Goal: Obtain resource: Download file/media

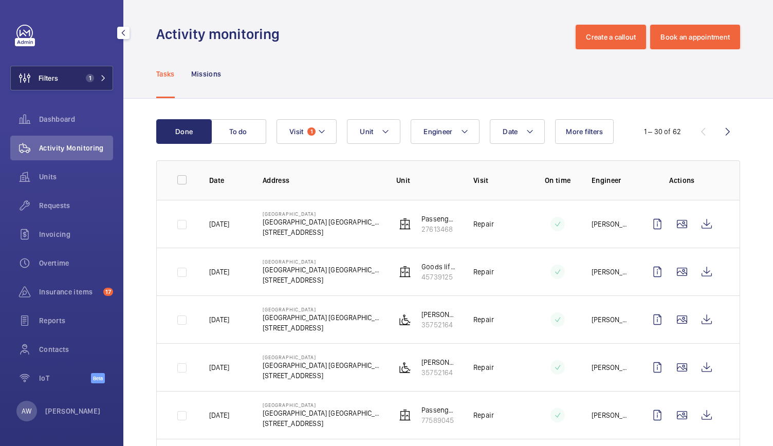
click at [100, 84] on button "Filters 1" at bounding box center [61, 78] width 103 height 25
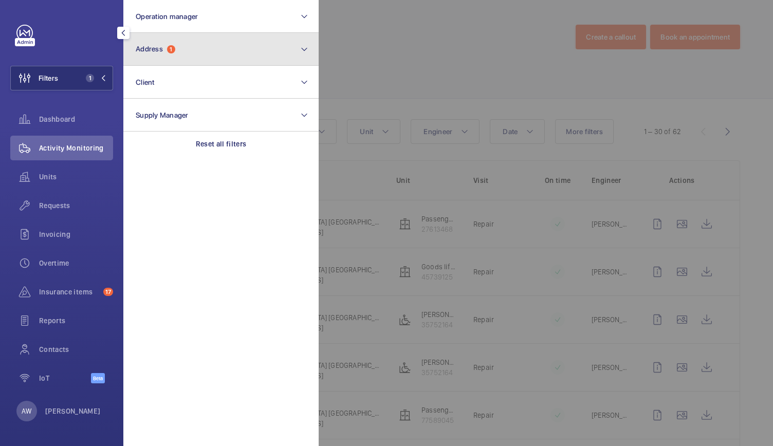
click at [174, 51] on span "1" at bounding box center [171, 49] width 8 height 8
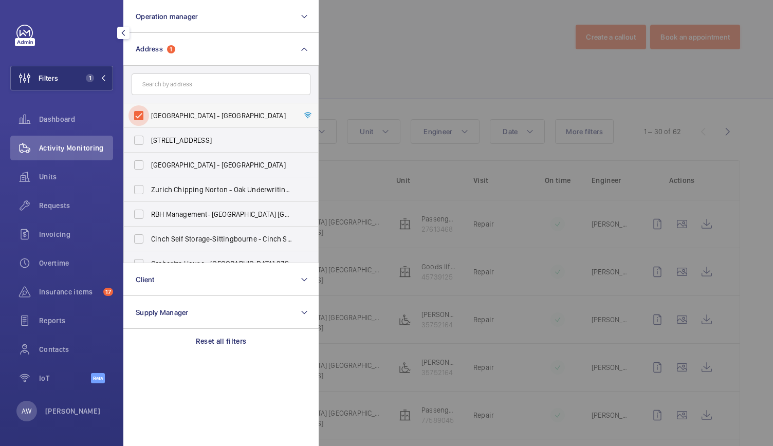
click at [139, 114] on input "[GEOGRAPHIC_DATA] - [GEOGRAPHIC_DATA]" at bounding box center [138, 115] width 21 height 21
checkbox input "false"
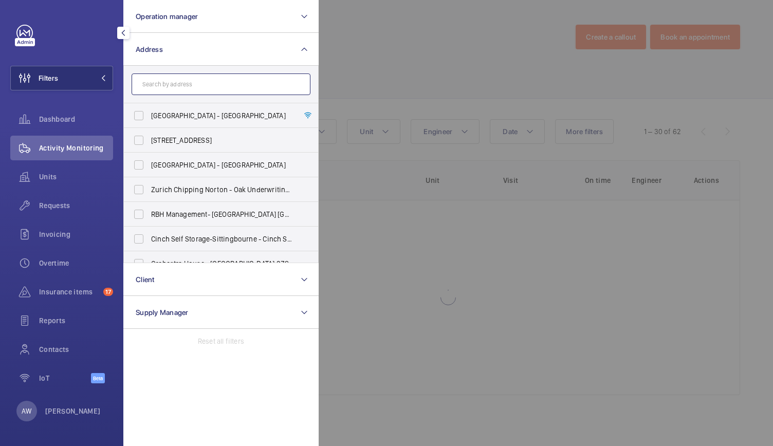
click at [153, 92] on input "text" at bounding box center [220, 84] width 179 height 22
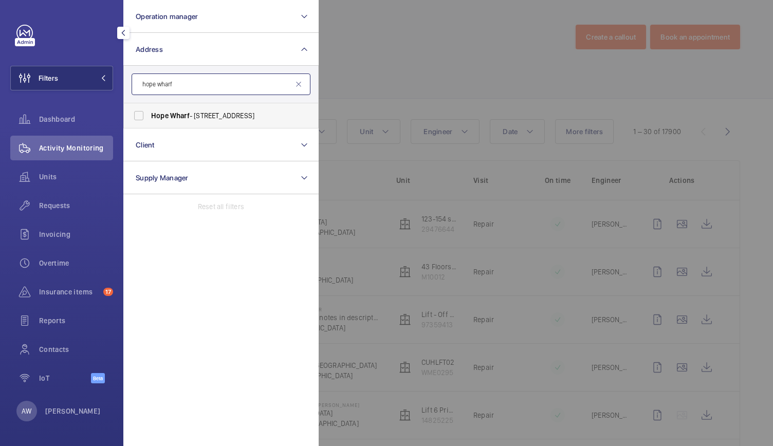
type input "hope wharf"
click at [166, 108] on label "Hope Wharf - [STREET_ADDRESS]" at bounding box center [213, 115] width 179 height 25
click at [149, 108] on input "Hope Wharf - [STREET_ADDRESS]" at bounding box center [138, 115] width 21 height 21
checkbox input "true"
click at [359, 44] on div at bounding box center [704, 223] width 773 height 446
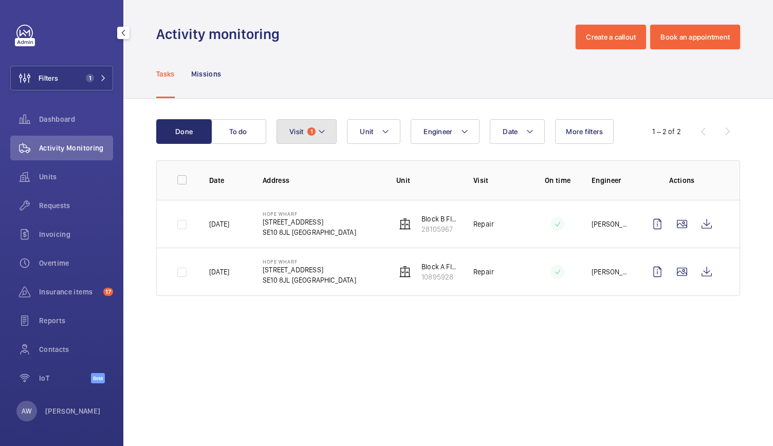
click at [304, 127] on button "Visit 1" at bounding box center [306, 131] width 60 height 25
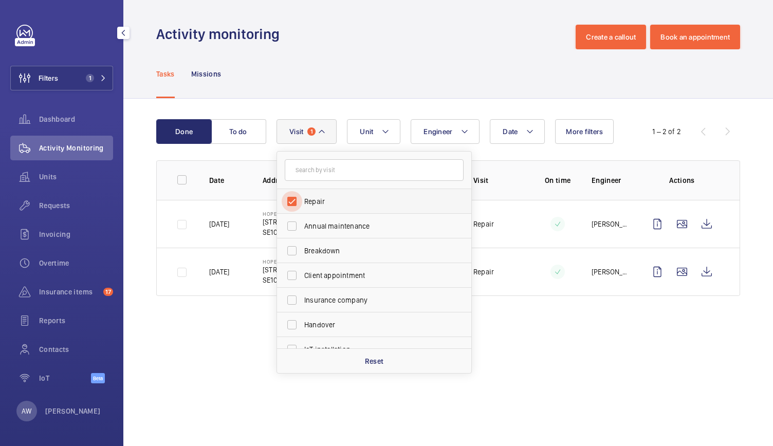
click at [291, 201] on input "Repair" at bounding box center [291, 201] width 21 height 21
checkbox input "false"
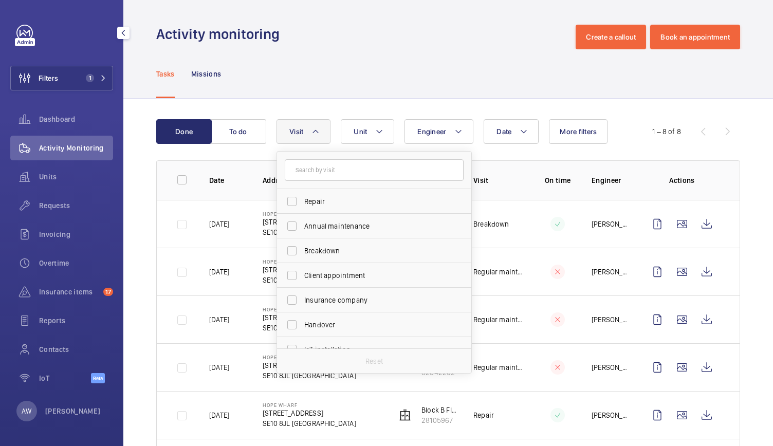
click at [312, 97] on div "Tasks Missions" at bounding box center [448, 73] width 584 height 49
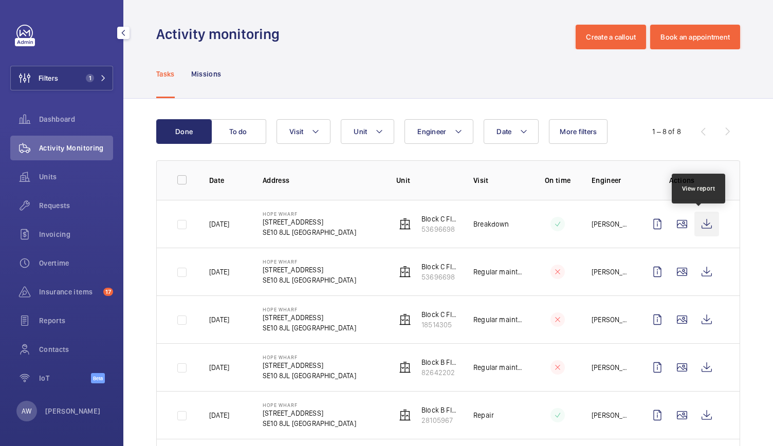
click at [694, 223] on wm-front-icon-button at bounding box center [706, 224] width 25 height 25
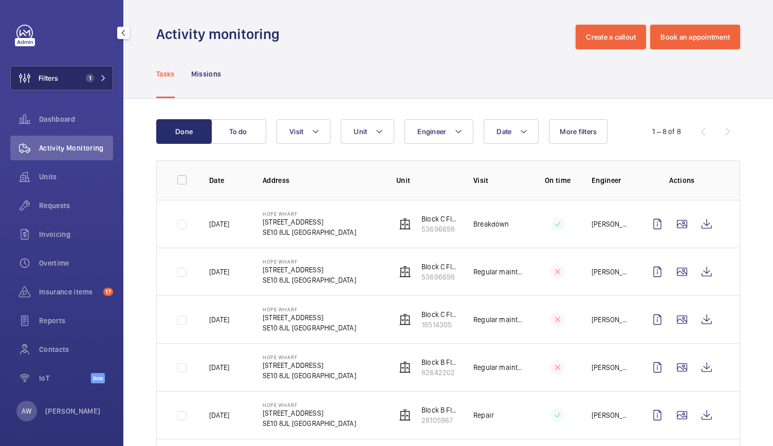
click at [99, 82] on span "1" at bounding box center [94, 78] width 25 height 8
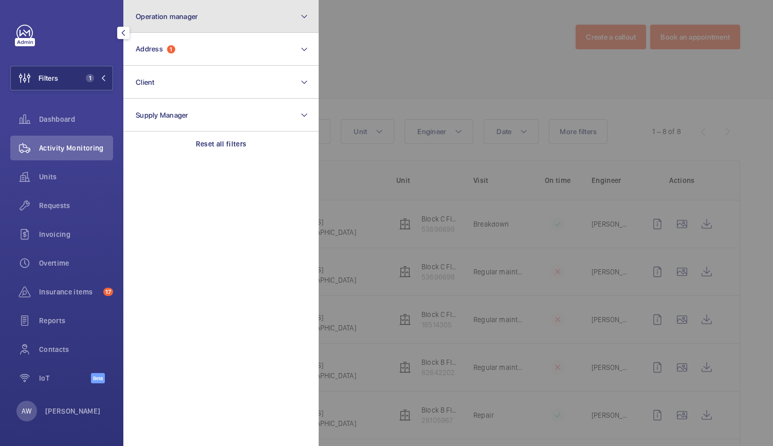
click at [173, 29] on button "Operation manager" at bounding box center [220, 16] width 195 height 33
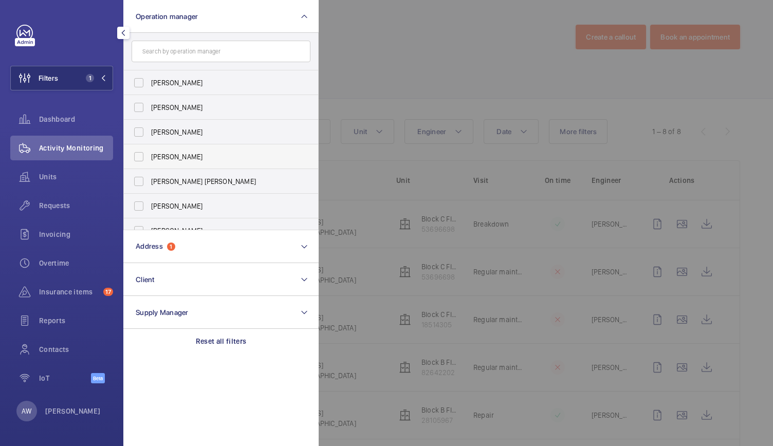
scroll to position [38, 0]
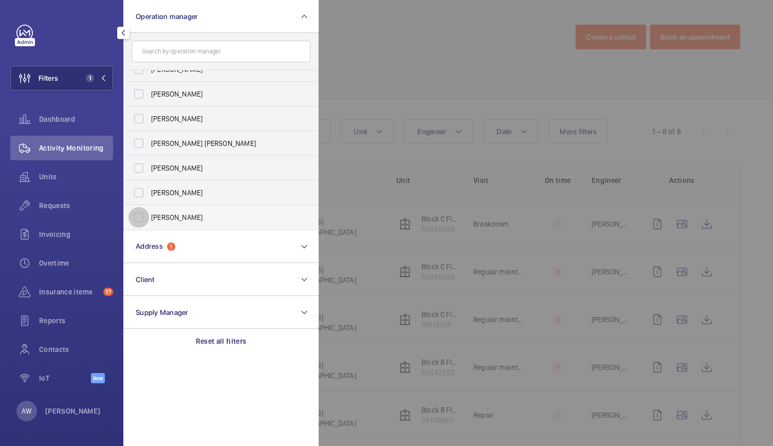
click at [137, 212] on input "[PERSON_NAME]" at bounding box center [138, 217] width 21 height 21
checkbox input "true"
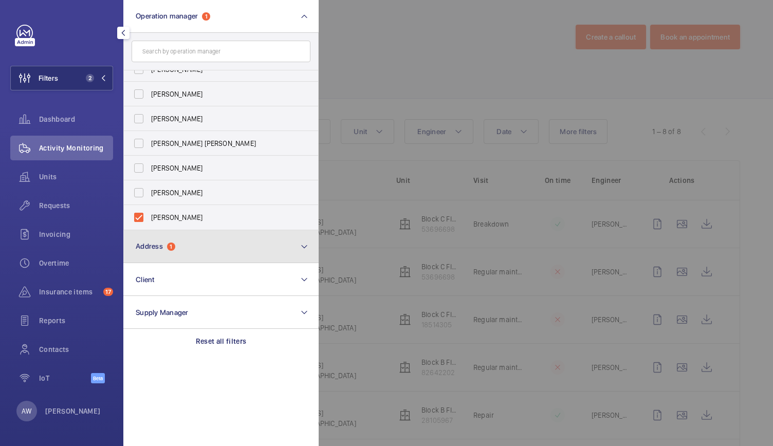
click at [163, 246] on span "Address" at bounding box center [149, 246] width 27 height 8
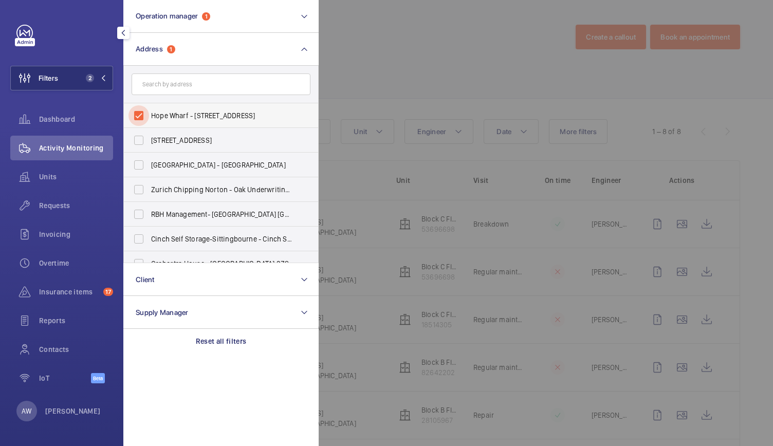
click at [138, 116] on input "Hope Wharf - [STREET_ADDRESS]" at bounding box center [138, 115] width 21 height 21
checkbox input "false"
click at [53, 177] on span "Units" at bounding box center [76, 177] width 74 height 10
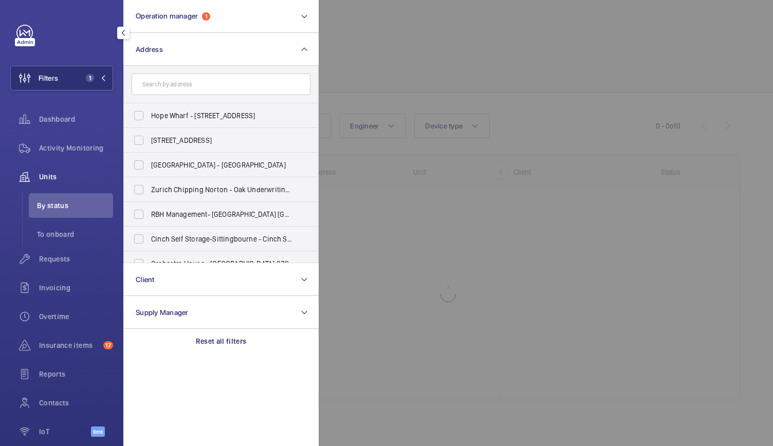
click at [390, 71] on div at bounding box center [704, 223] width 773 height 446
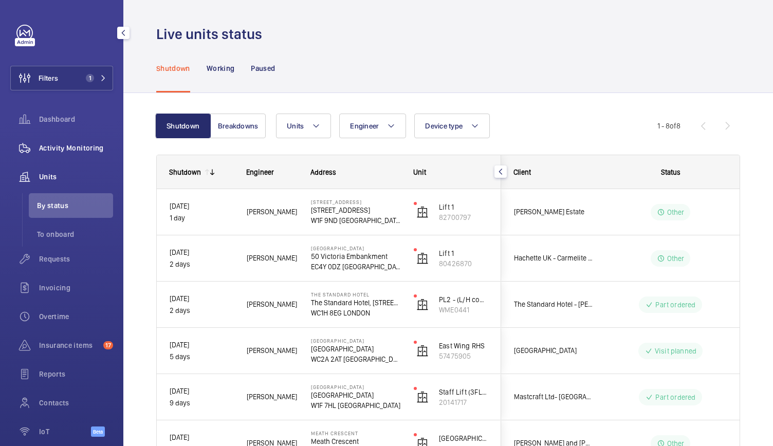
click at [92, 147] on span "Activity Monitoring" at bounding box center [76, 148] width 74 height 10
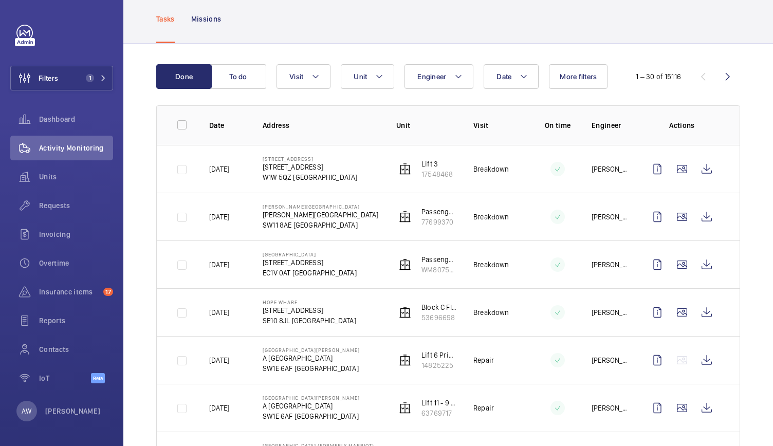
scroll to position [55, 0]
click at [697, 267] on wm-front-icon-button at bounding box center [706, 264] width 25 height 25
click at [698, 218] on wm-front-icon-button at bounding box center [706, 216] width 25 height 25
click at [457, 218] on td "Breakdown" at bounding box center [490, 216] width 67 height 48
click at [421, 223] on p "77699370" at bounding box center [438, 221] width 35 height 10
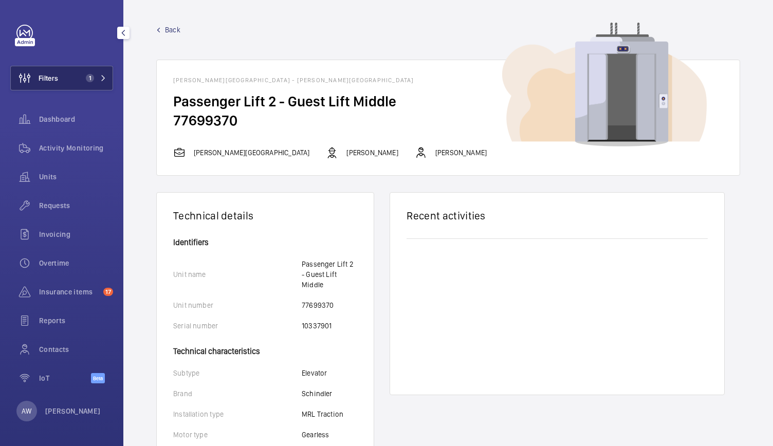
click at [87, 79] on span "1" at bounding box center [90, 78] width 8 height 8
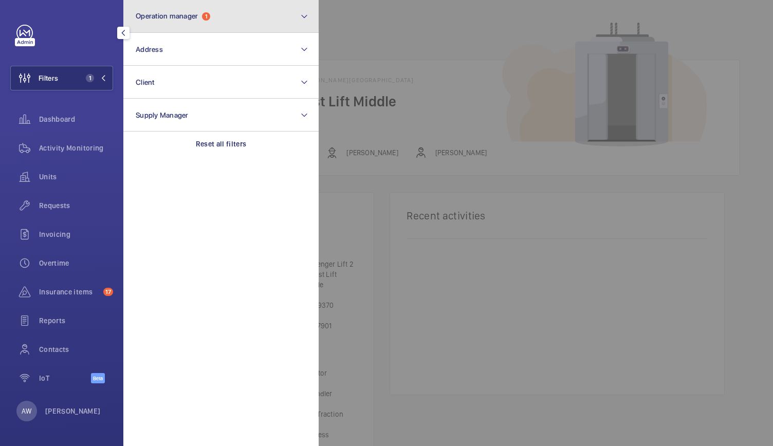
click at [210, 15] on span "1" at bounding box center [206, 16] width 8 height 8
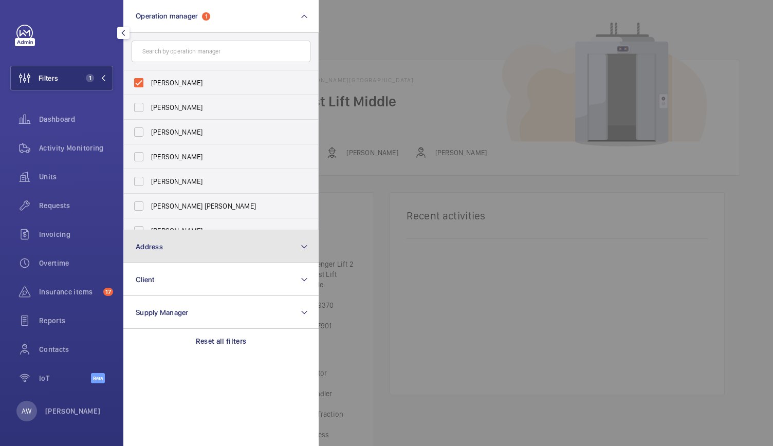
click at [194, 237] on button "Address" at bounding box center [220, 246] width 195 height 33
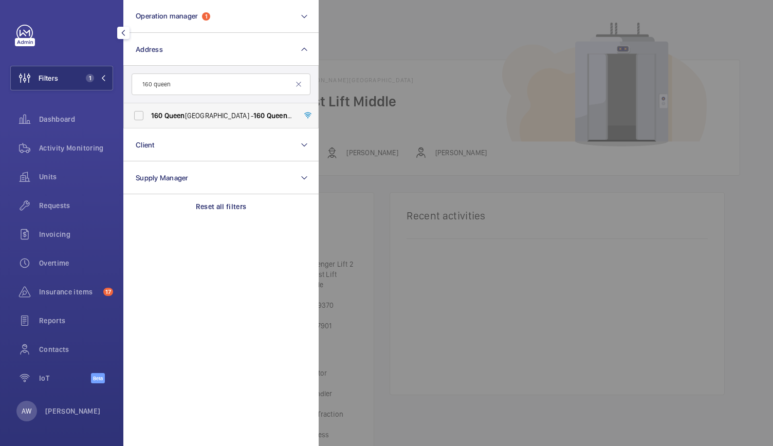
type input "160 queen"
click at [207, 124] on label "[STREET_ADDRESS] - [STREET_ADDRESS]" at bounding box center [213, 115] width 179 height 25
click at [149, 124] on input "[STREET_ADDRESS] - [STREET_ADDRESS]" at bounding box center [138, 115] width 21 height 21
checkbox input "true"
click at [443, 15] on div at bounding box center [704, 223] width 773 height 446
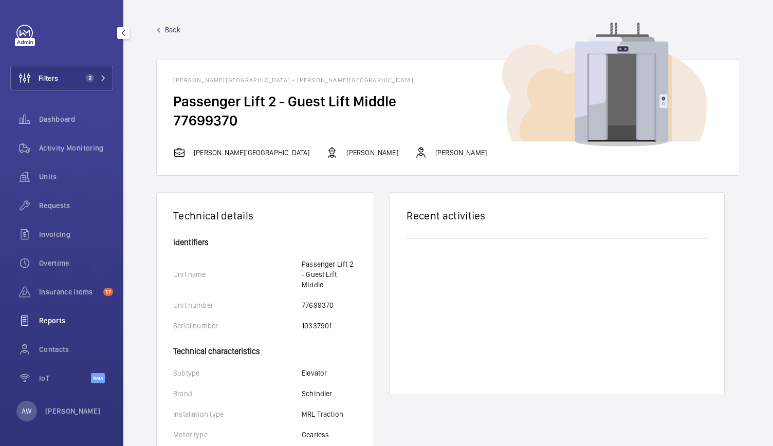
click at [60, 330] on div "Reports" at bounding box center [61, 320] width 103 height 25
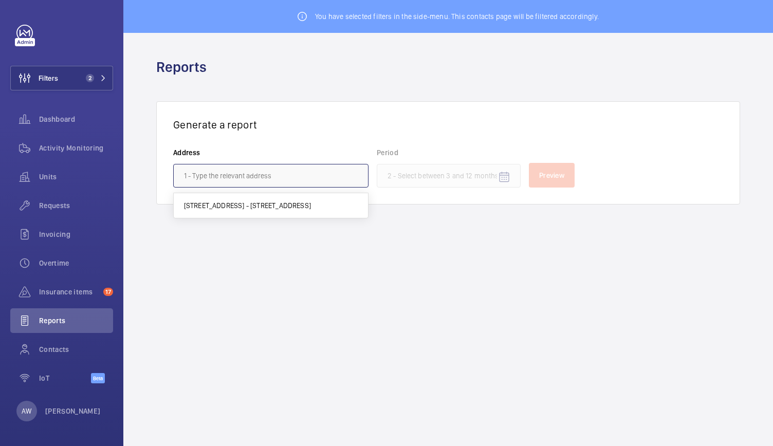
click at [220, 174] on input "text" at bounding box center [270, 176] width 195 height 24
click at [211, 196] on mat-option "[STREET_ADDRESS] - [STREET_ADDRESS]" at bounding box center [271, 205] width 194 height 25
type input "[STREET_ADDRESS] - [STREET_ADDRESS]"
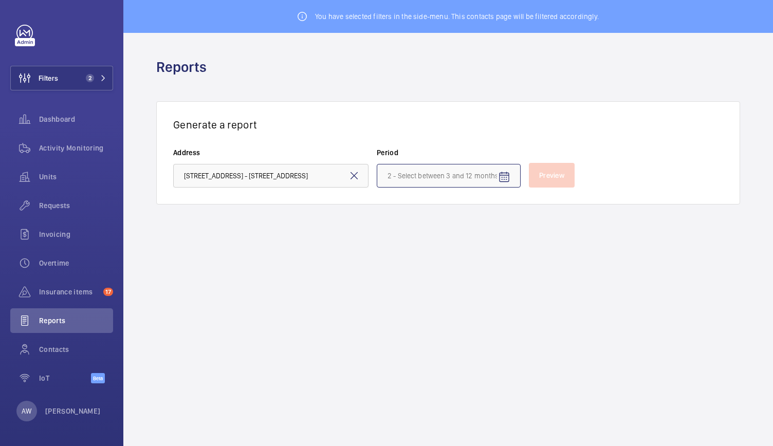
click at [480, 173] on input at bounding box center [449, 176] width 144 height 24
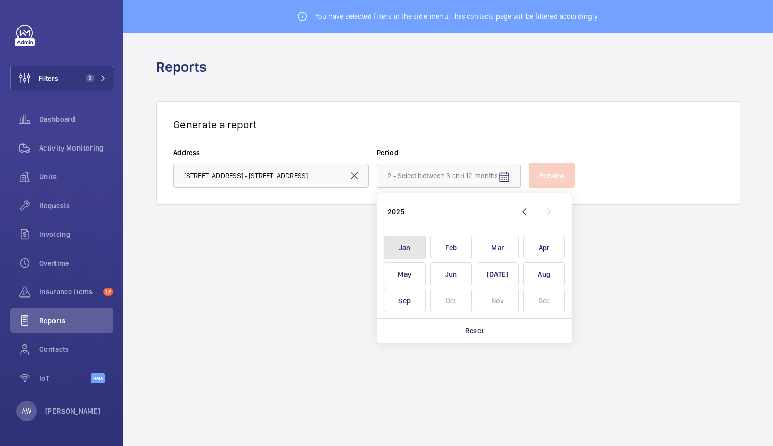
click at [401, 241] on span "Jan" at bounding box center [405, 248] width 42 height 24
click at [483, 237] on span "Mar" at bounding box center [498, 248] width 42 height 24
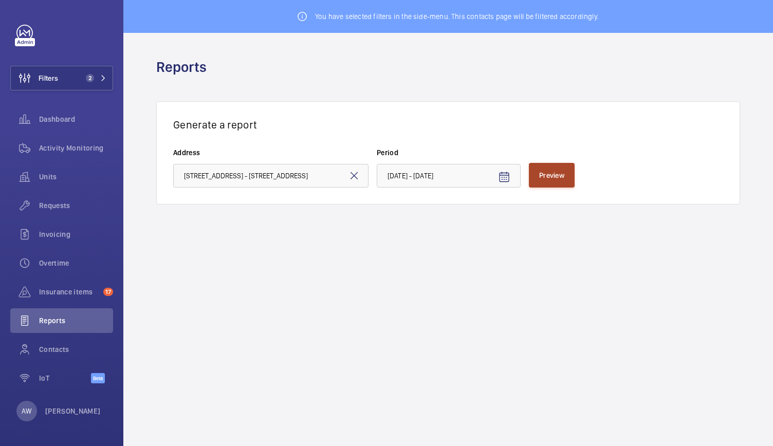
click at [556, 170] on button "Preview" at bounding box center [552, 175] width 46 height 25
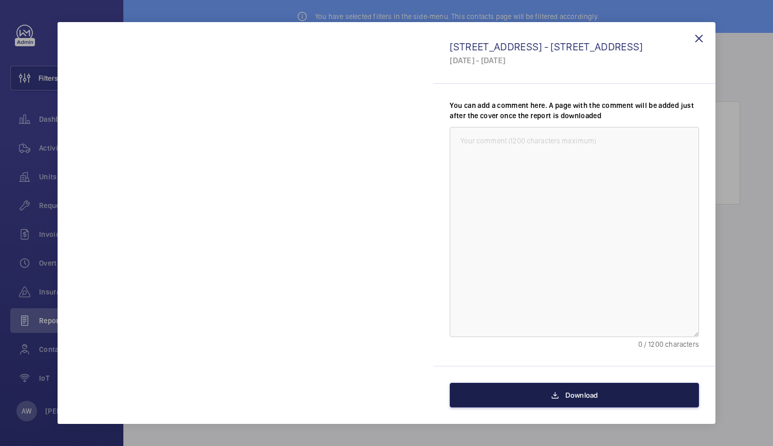
click at [554, 388] on button "Download" at bounding box center [573, 395] width 249 height 25
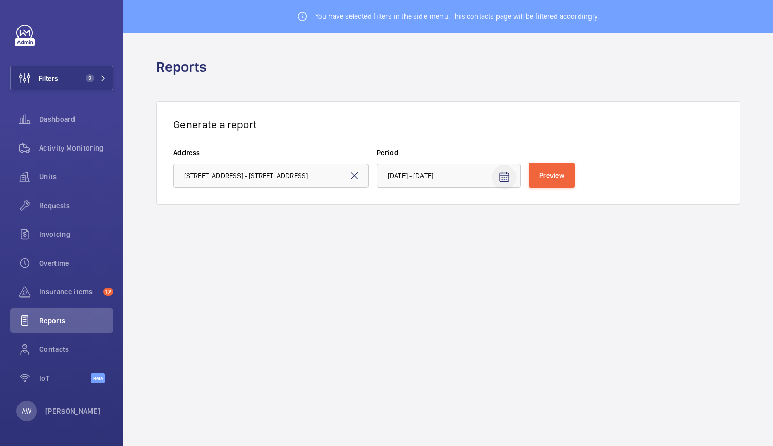
click at [503, 180] on mat-icon "Open calendar" at bounding box center [504, 177] width 12 height 12
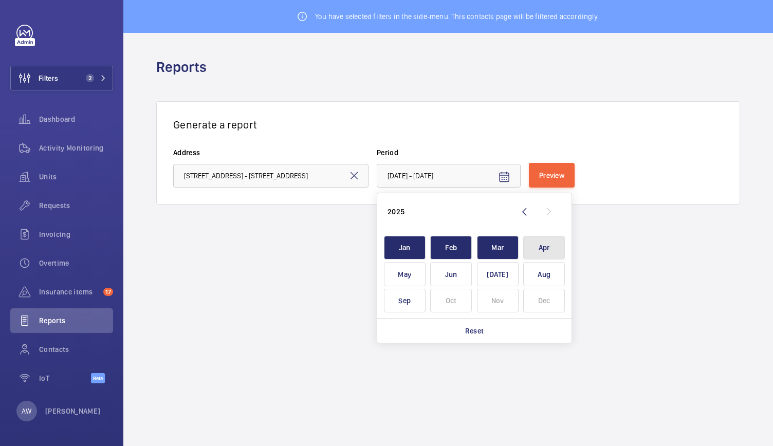
click at [543, 241] on span "Apr" at bounding box center [544, 248] width 42 height 24
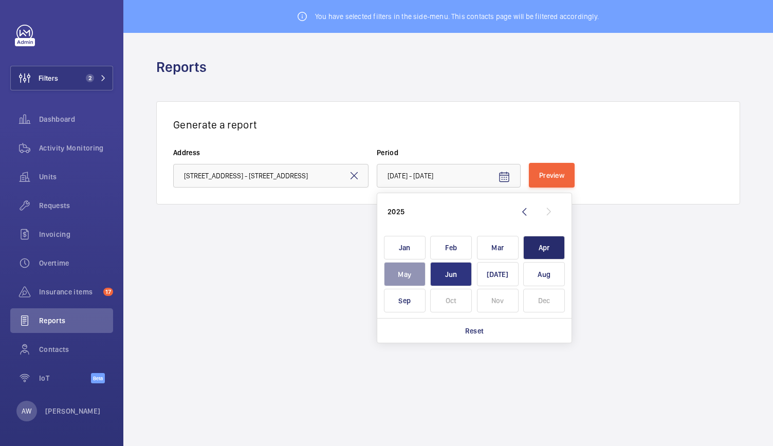
click at [456, 275] on span "Jun" at bounding box center [451, 274] width 42 height 24
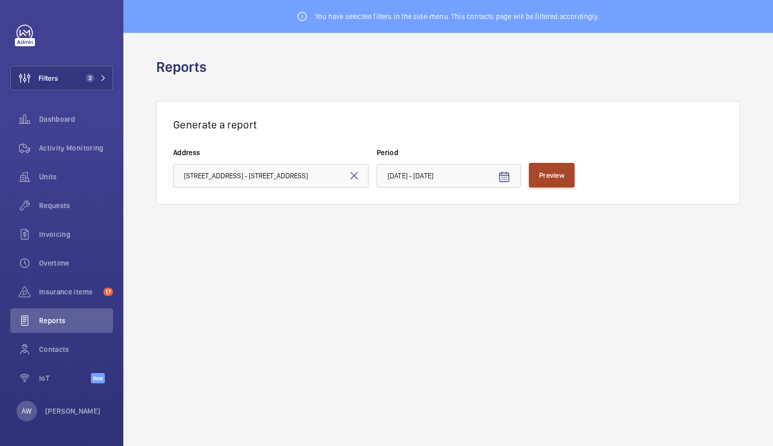
click at [554, 172] on span "Preview" at bounding box center [551, 175] width 25 height 8
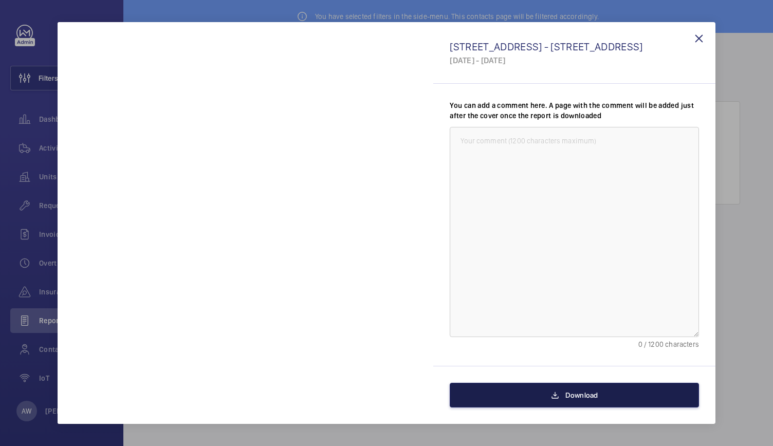
click at [530, 399] on button "Download" at bounding box center [573, 395] width 249 height 25
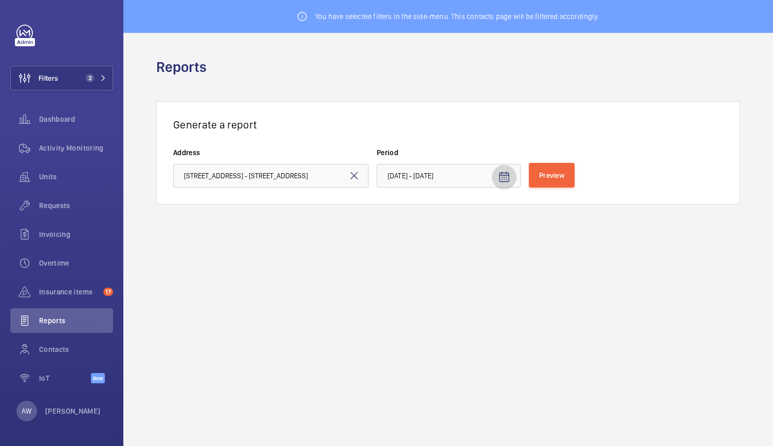
click at [504, 181] on mat-icon "Open calendar" at bounding box center [504, 177] width 12 height 12
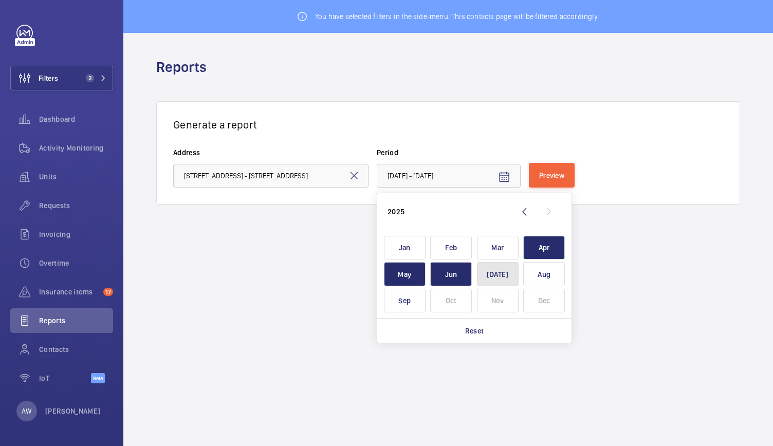
click at [509, 276] on span "[DATE]" at bounding box center [498, 274] width 42 height 24
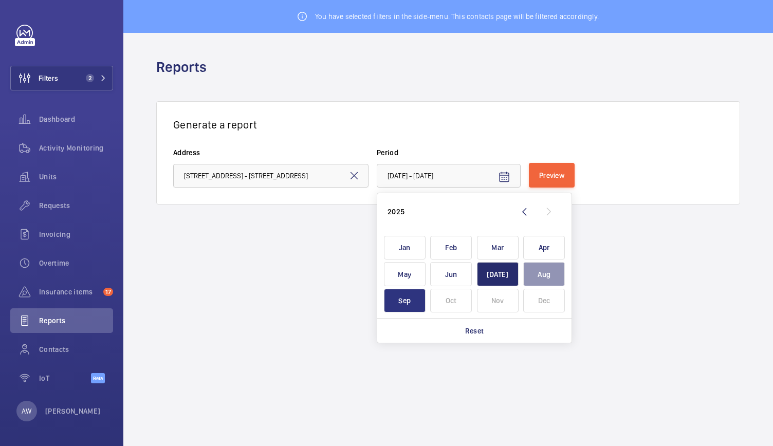
click at [408, 310] on span "Sep" at bounding box center [405, 301] width 42 height 24
type input "[DATE] - [DATE]"
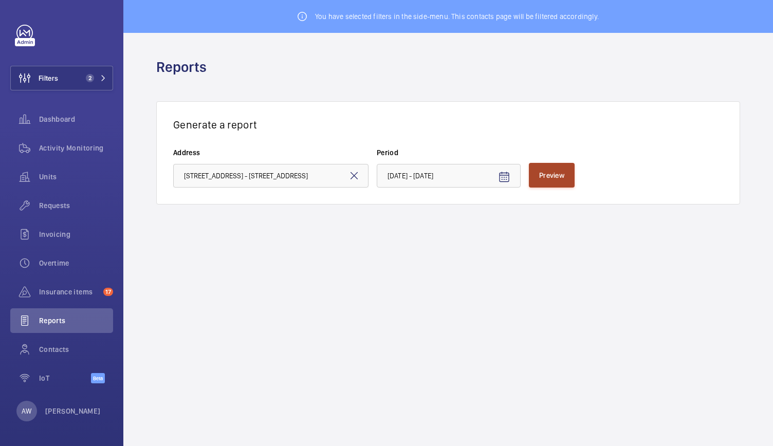
click at [561, 174] on span "Preview" at bounding box center [551, 175] width 25 height 8
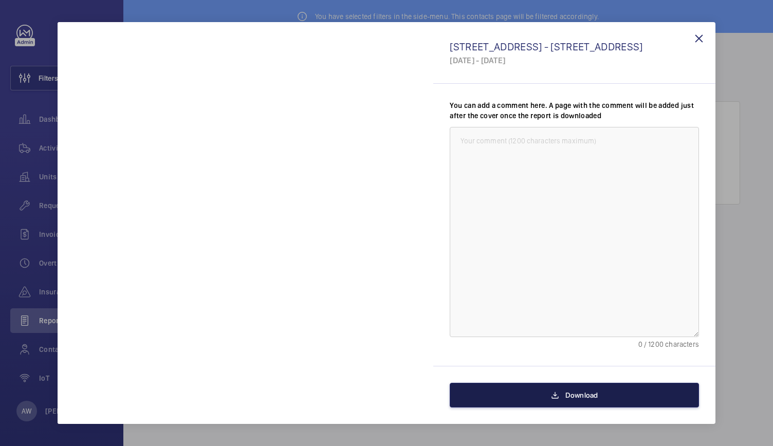
click at [557, 399] on mat-icon at bounding box center [555, 395] width 8 height 12
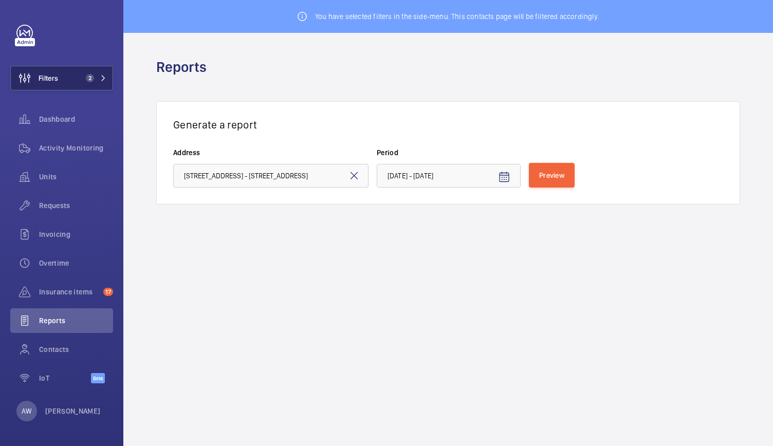
click at [92, 78] on span "2" at bounding box center [90, 78] width 8 height 8
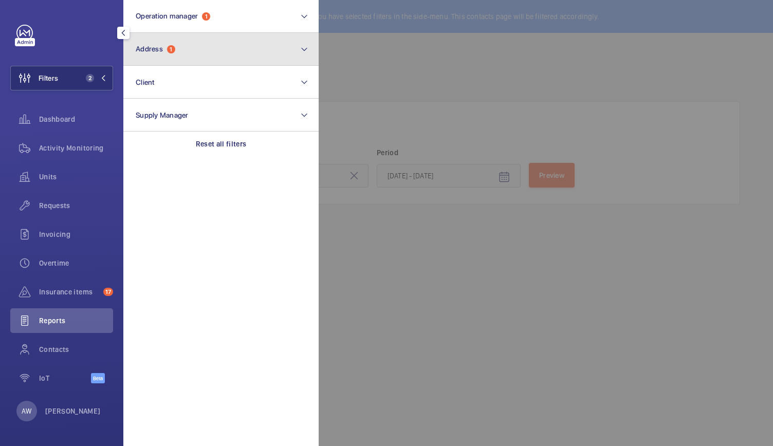
click at [151, 43] on button "Address 1" at bounding box center [220, 49] width 195 height 33
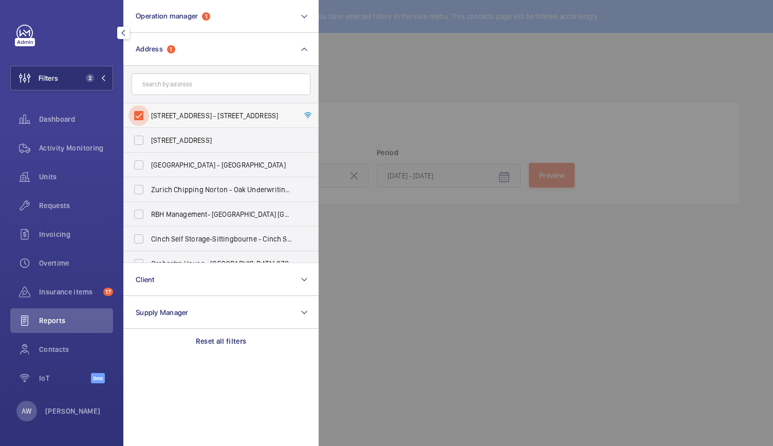
click at [137, 114] on input "[STREET_ADDRESS] - [STREET_ADDRESS]" at bounding box center [138, 115] width 21 height 21
checkbox input "false"
click at [52, 166] on div "Units" at bounding box center [61, 176] width 103 height 25
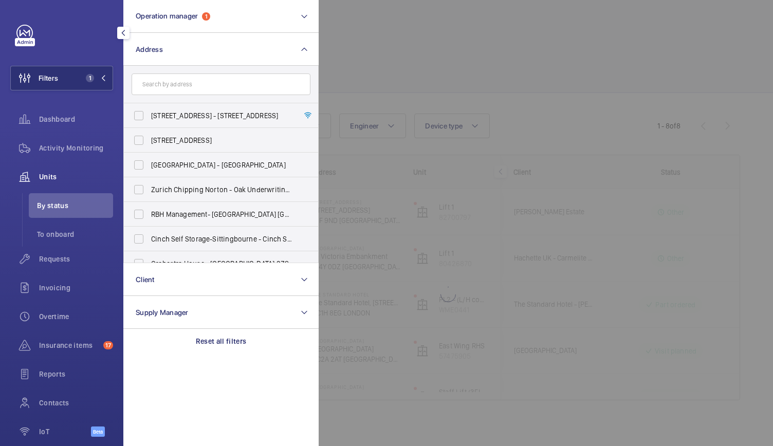
click at [487, 74] on div at bounding box center [704, 223] width 773 height 446
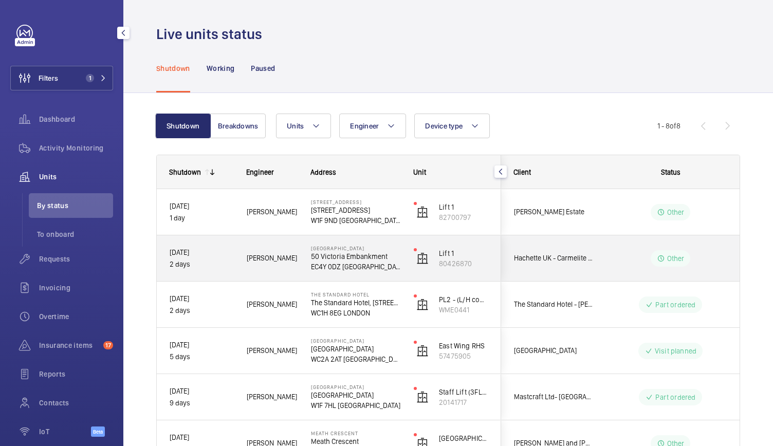
click at [616, 275] on div "Other" at bounding box center [664, 258] width 140 height 37
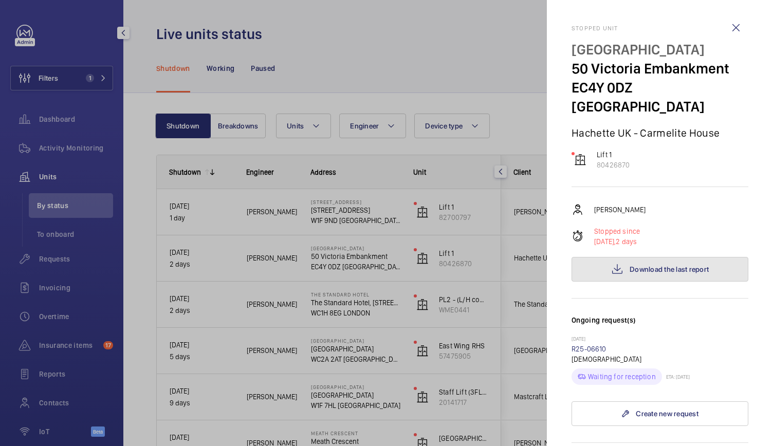
click at [659, 257] on button "Download the last report" at bounding box center [659, 269] width 177 height 25
click at [447, 228] on div at bounding box center [386, 223] width 773 height 446
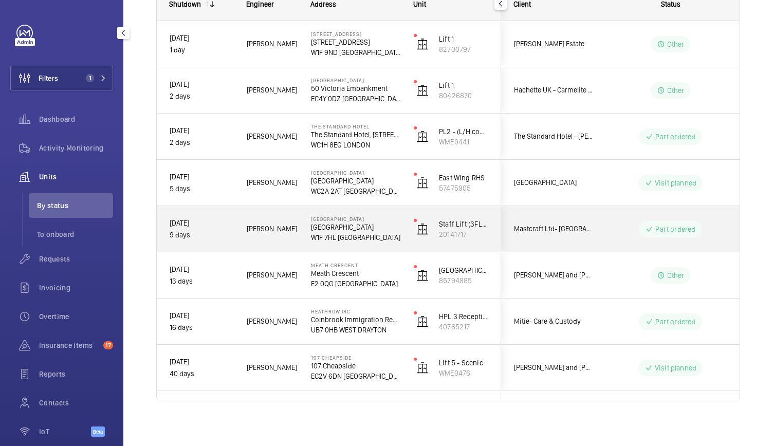
scroll to position [100, 0]
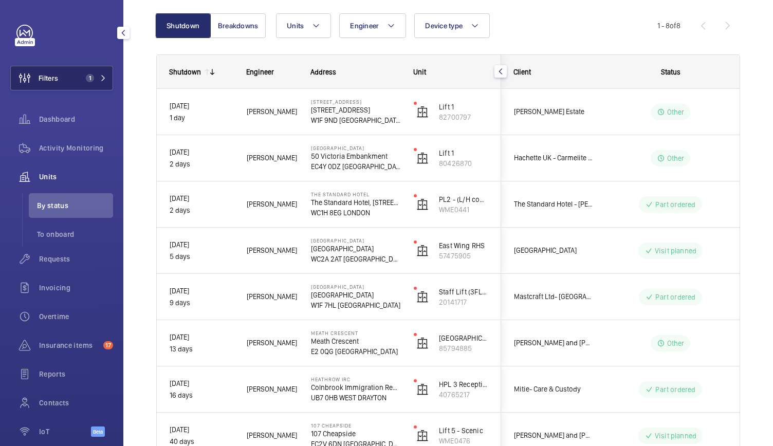
click at [91, 85] on button "Filters 1" at bounding box center [61, 78] width 103 height 25
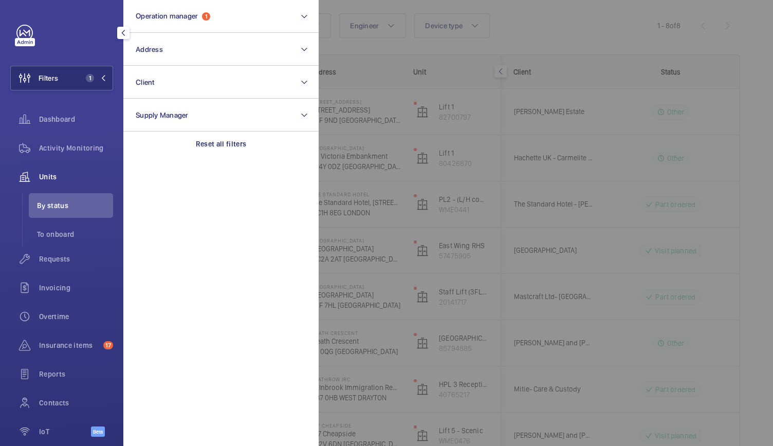
click at [409, 168] on div at bounding box center [704, 223] width 773 height 446
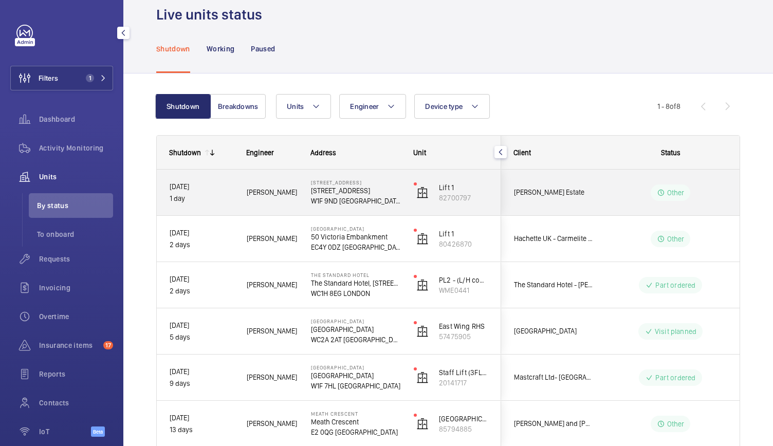
scroll to position [14, 0]
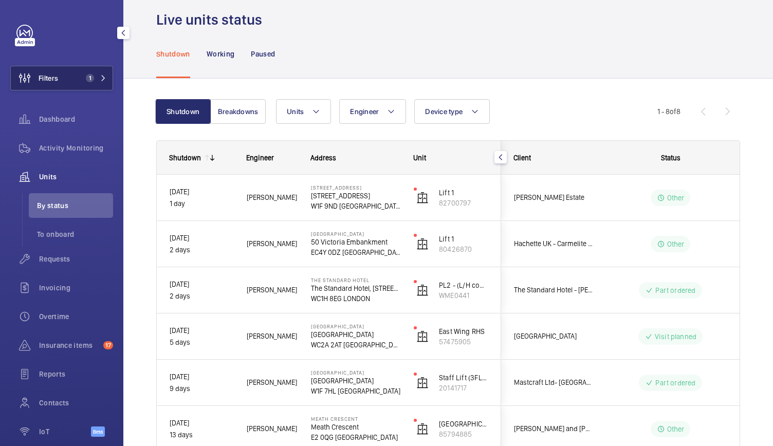
click at [93, 79] on span "1" at bounding box center [94, 78] width 25 height 8
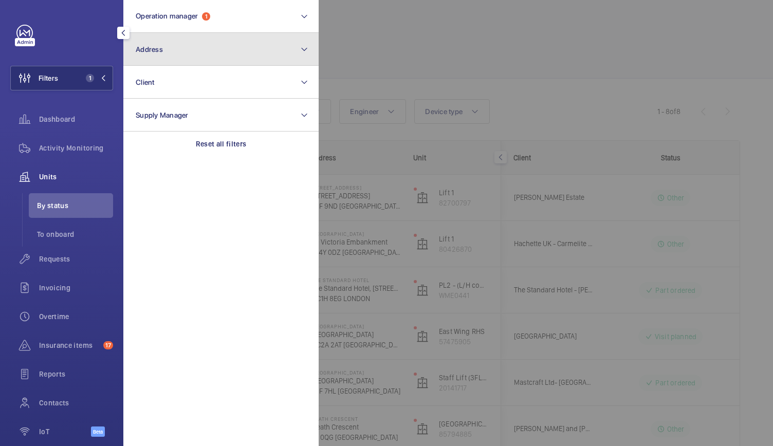
click at [171, 49] on button "Address" at bounding box center [220, 49] width 195 height 33
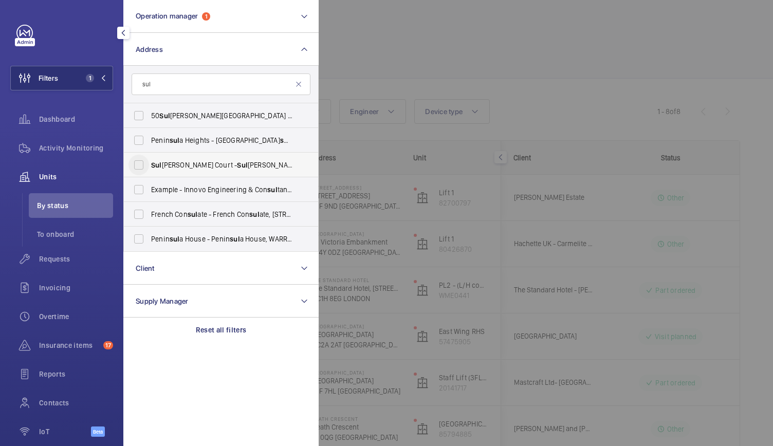
type input "sul"
click at [137, 159] on input "Sul [PERSON_NAME] Court - [STREET_ADDRESS][PERSON_NAME]" at bounding box center [138, 165] width 21 height 21
checkbox input "true"
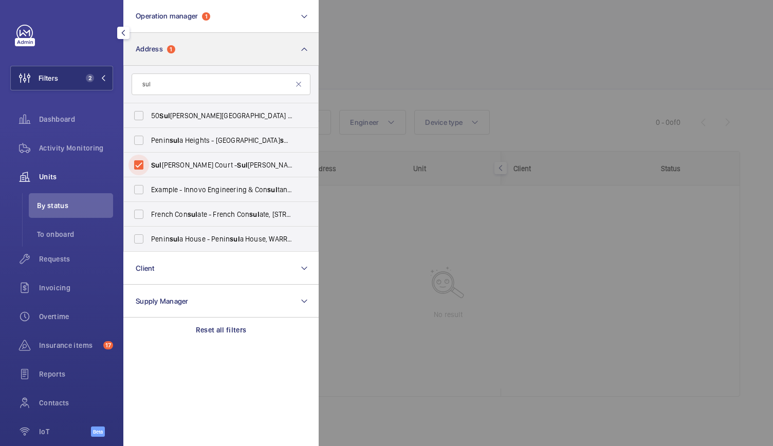
scroll to position [4, 0]
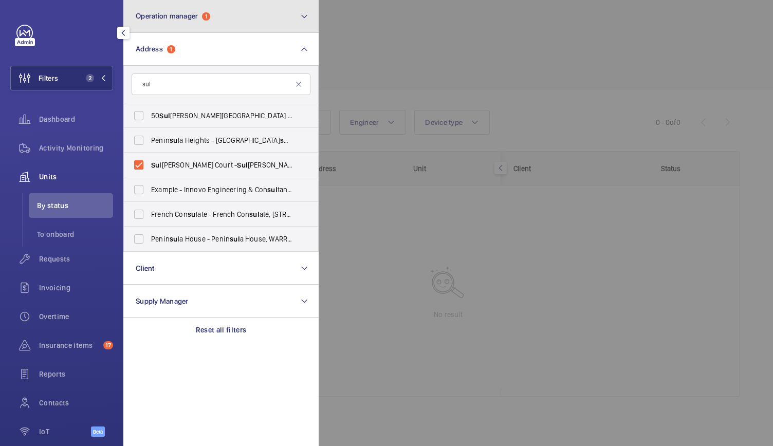
click at [199, 13] on span "Operation manager 1" at bounding box center [173, 16] width 74 height 9
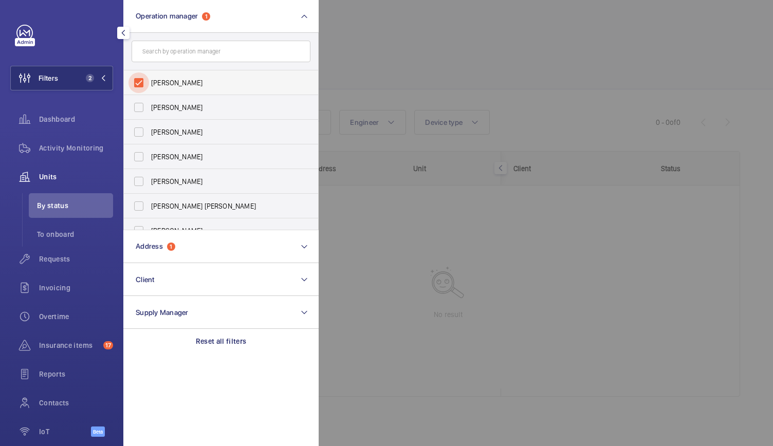
click at [148, 80] on input "[PERSON_NAME]" at bounding box center [138, 82] width 21 height 21
checkbox input "false"
click at [85, 138] on div "Activity Monitoring" at bounding box center [61, 148] width 103 height 25
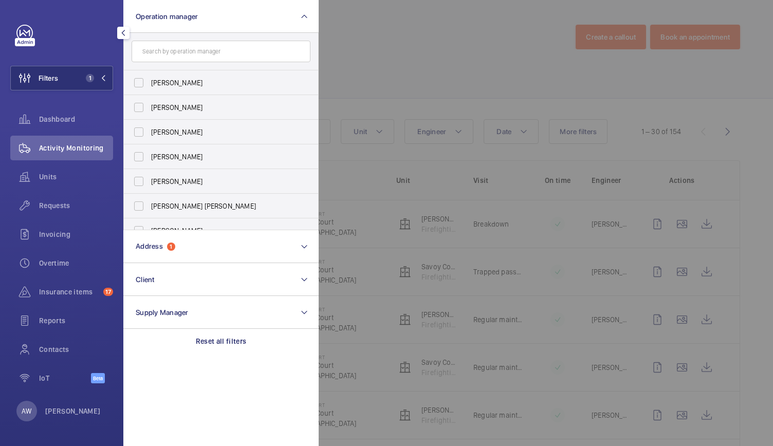
click at [379, 42] on div at bounding box center [704, 223] width 773 height 446
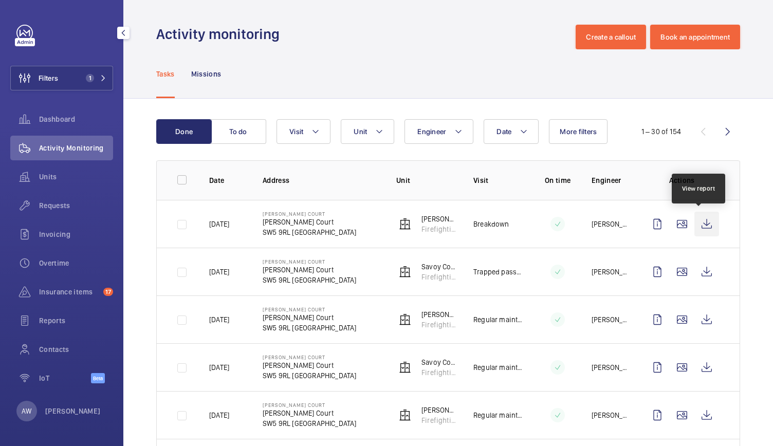
click at [700, 222] on wm-front-icon-button at bounding box center [706, 224] width 25 height 25
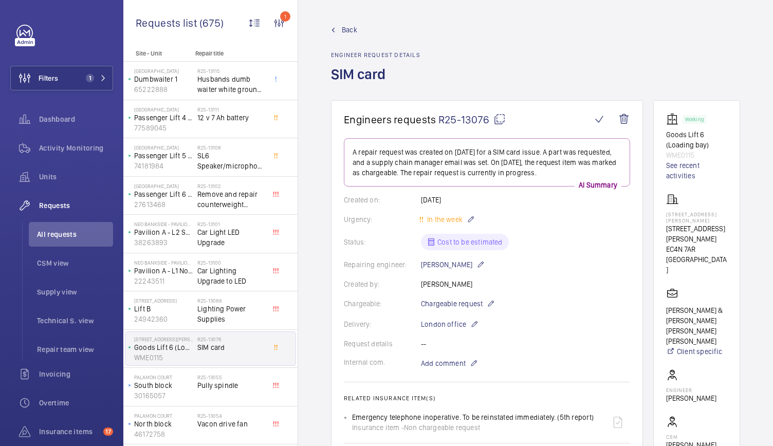
scroll to position [397, 0]
